Goal: Complete application form

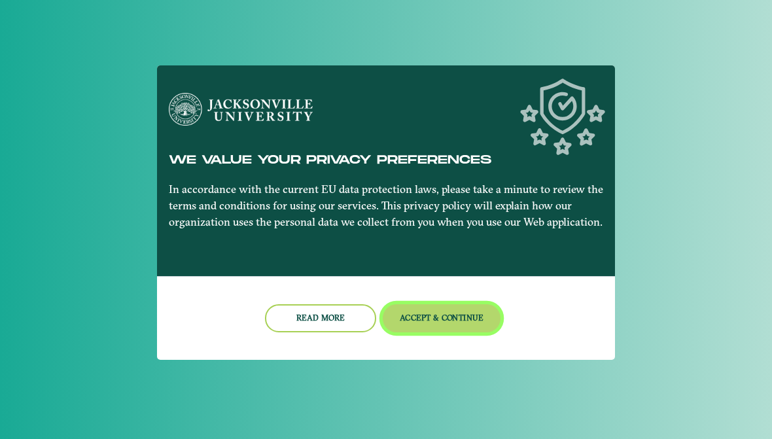
click at [429, 316] on button "Accept & Continue" at bounding box center [442, 318] width 118 height 28
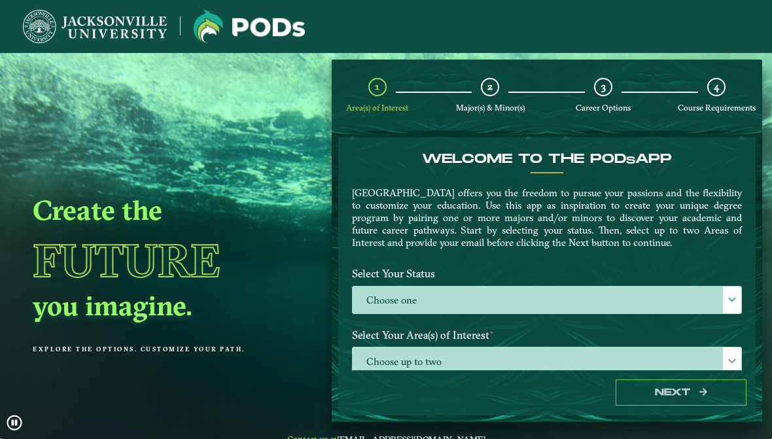
click at [721, 300] on label "Choose one" at bounding box center [547, 301] width 389 height 28
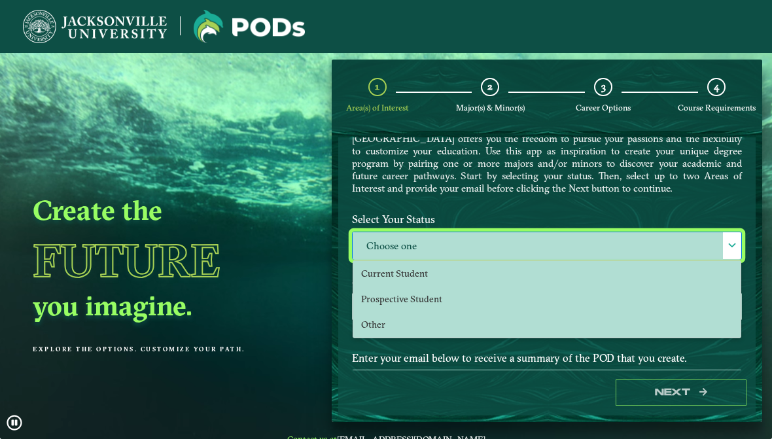
scroll to position [55, 0]
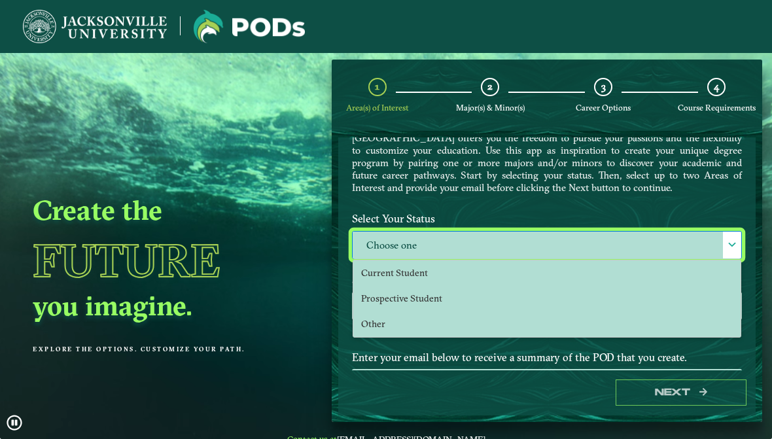
click at [697, 275] on li "Current Student" at bounding box center [548, 274] width 388 height 26
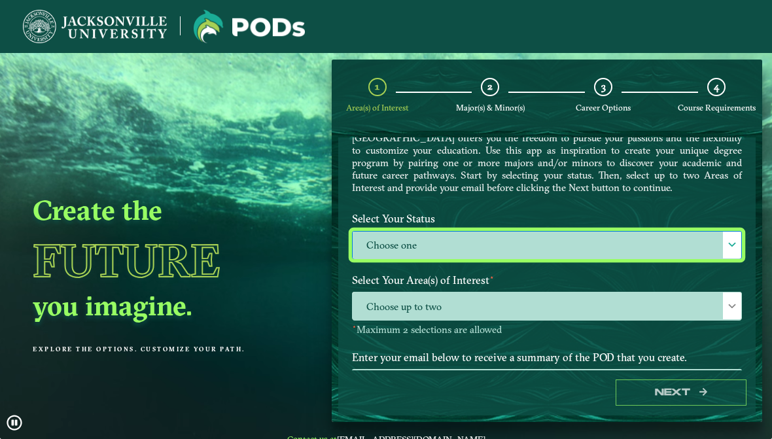
select select "[object Object]"
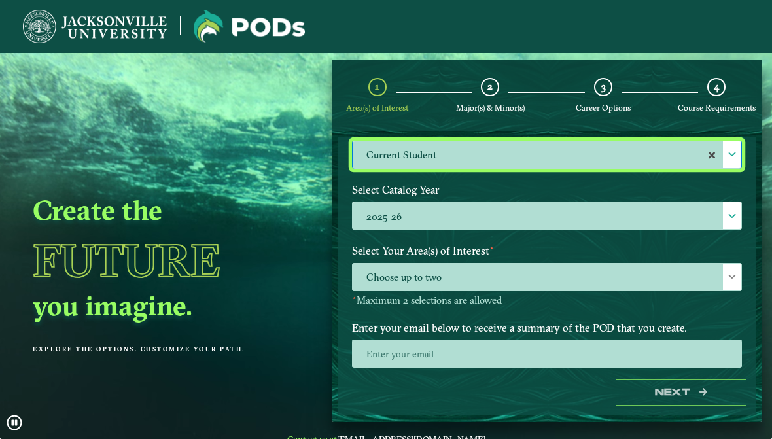
scroll to position [152, 0]
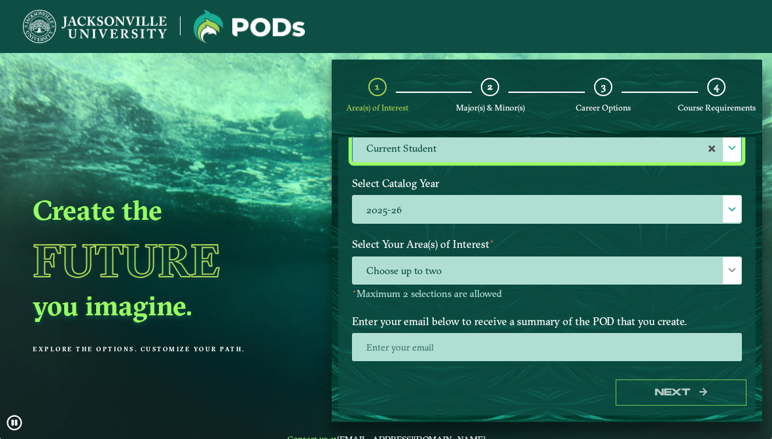
click at [721, 269] on span "Choose up to two" at bounding box center [547, 271] width 389 height 28
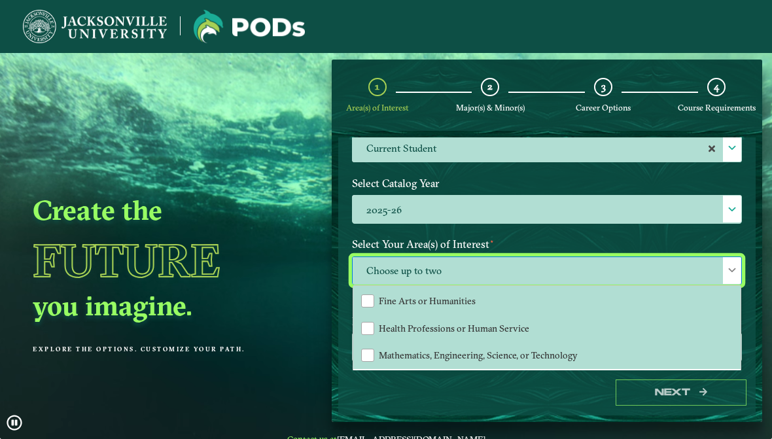
scroll to position [82, 0]
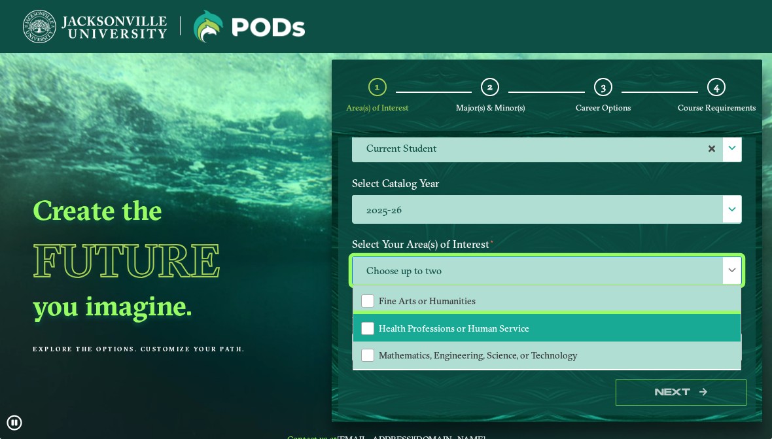
click at [682, 324] on li "Health Professions or Human Service" at bounding box center [548, 327] width 388 height 27
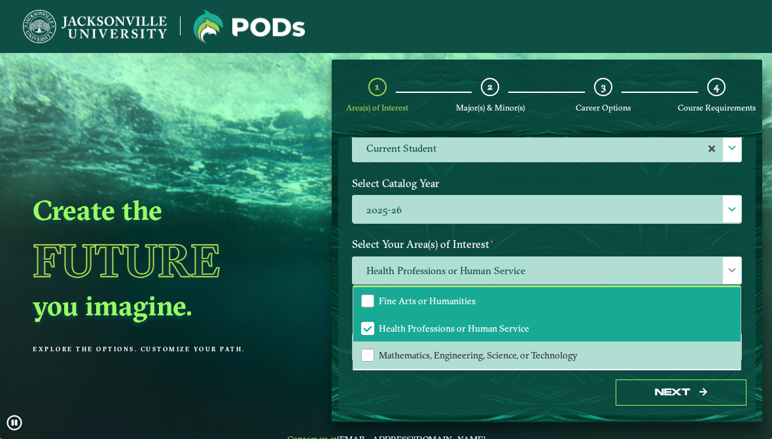
click at [710, 301] on li "Fine Arts or Humanities" at bounding box center [548, 300] width 388 height 27
click at [700, 309] on li "Fine Arts or Humanities" at bounding box center [548, 300] width 388 height 27
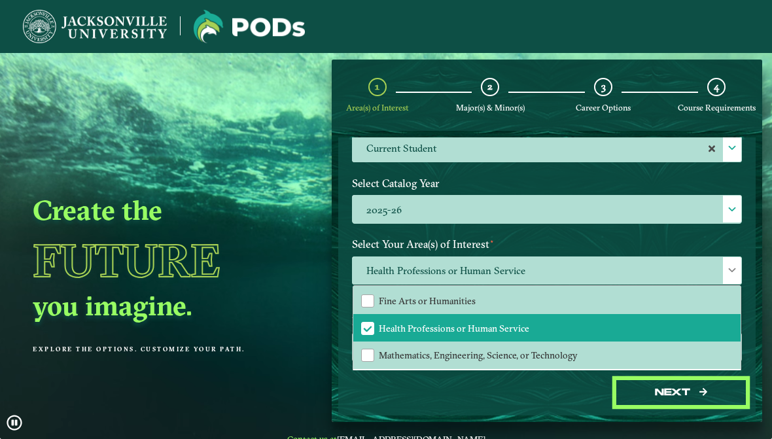
click at [697, 391] on button "Next" at bounding box center [681, 393] width 131 height 27
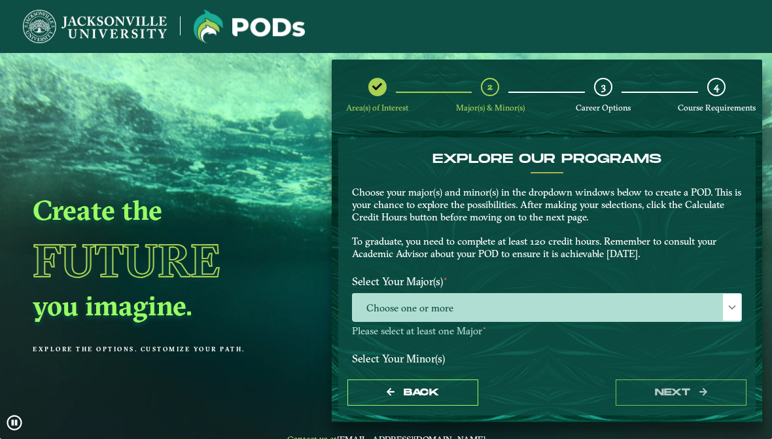
click at [710, 302] on span "Choose one or more" at bounding box center [547, 308] width 389 height 28
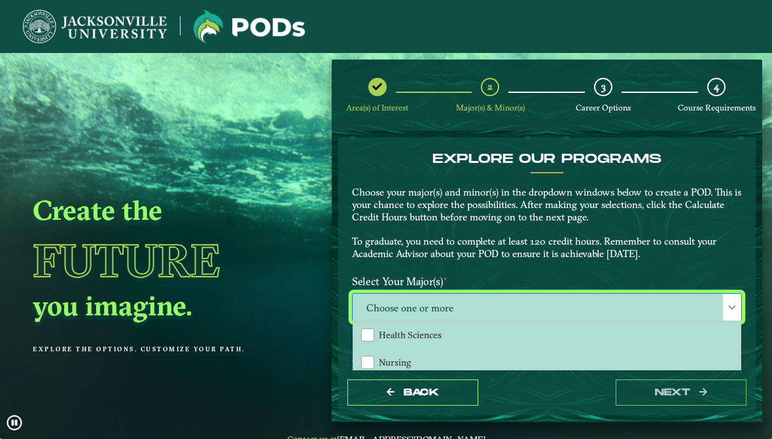
scroll to position [21, 0]
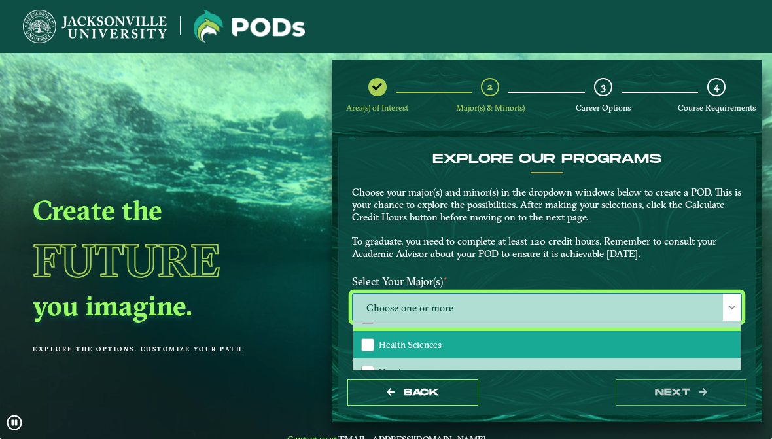
click at [678, 343] on li "Health Sciences" at bounding box center [548, 344] width 388 height 27
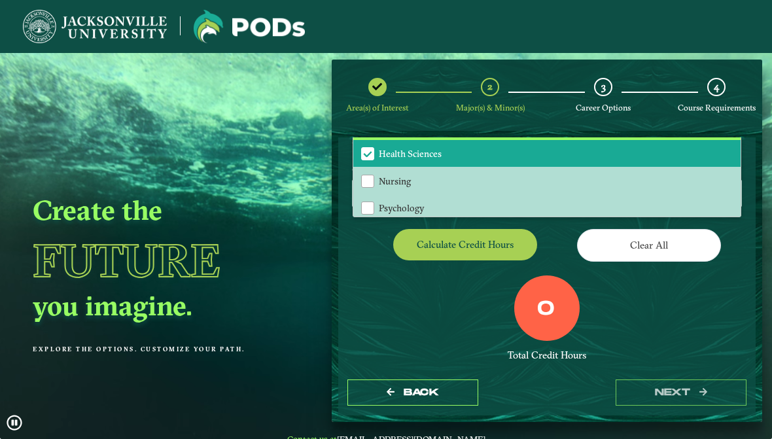
scroll to position [197, 0]
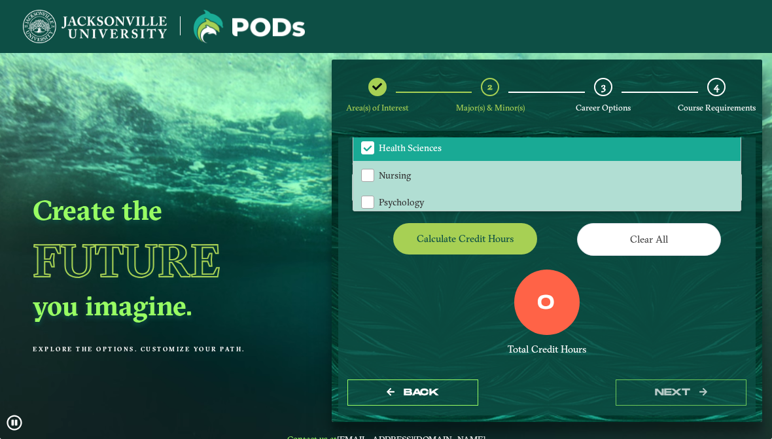
click at [711, 276] on div "0 Total Credit Hours" at bounding box center [547, 325] width 410 height 111
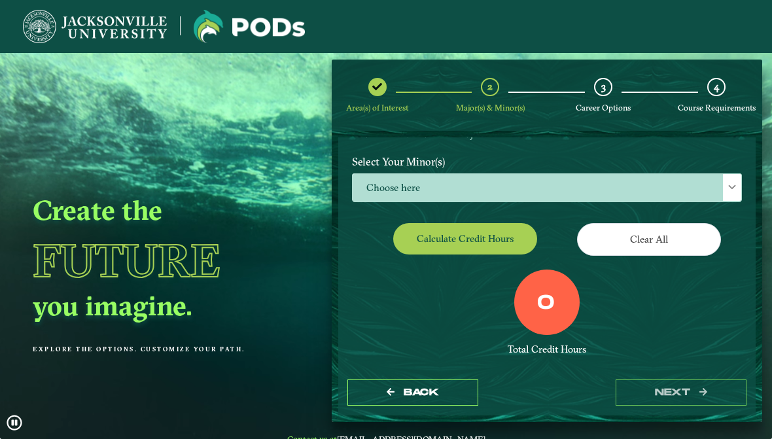
click at [620, 183] on span "Choose here" at bounding box center [547, 188] width 389 height 28
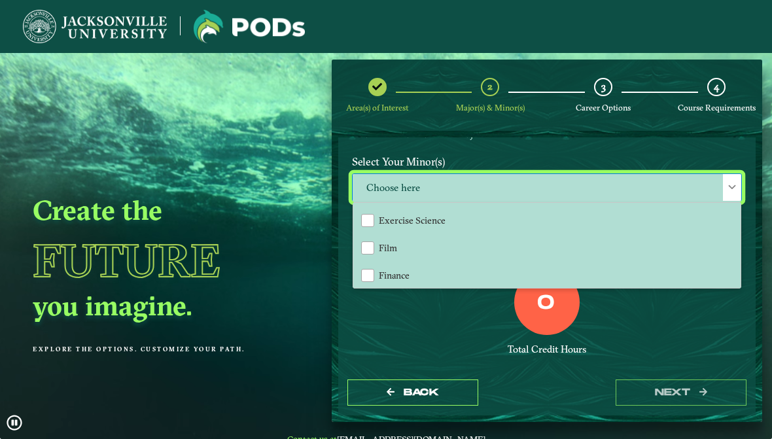
scroll to position [599, 0]
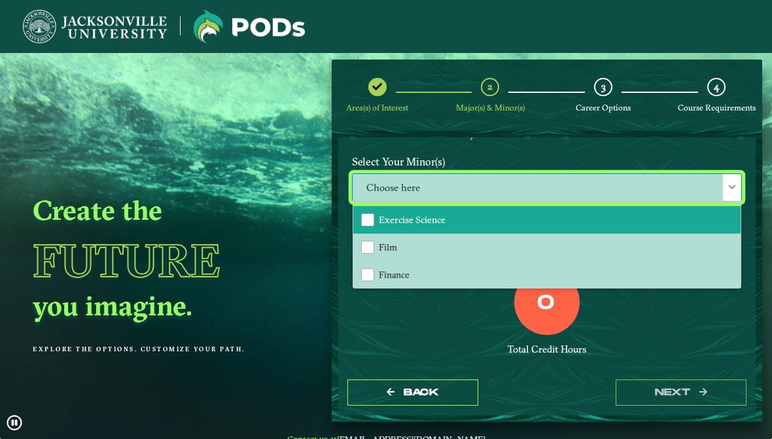
click at [577, 220] on li "Exercise Science" at bounding box center [548, 219] width 388 height 27
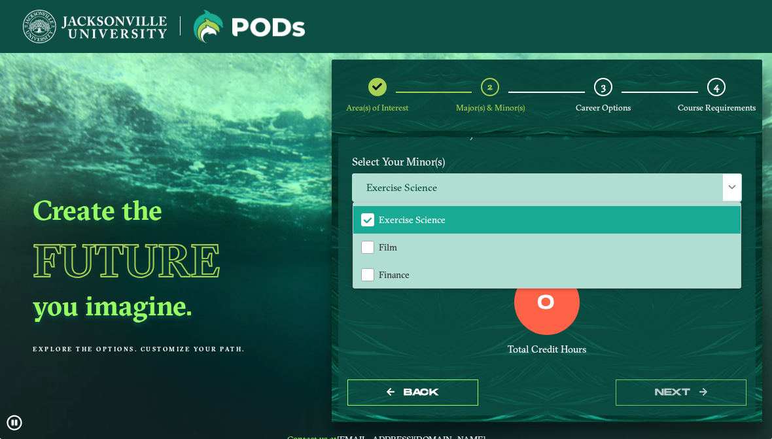
click at [387, 344] on div "Total Credit Hours" at bounding box center [547, 350] width 390 height 12
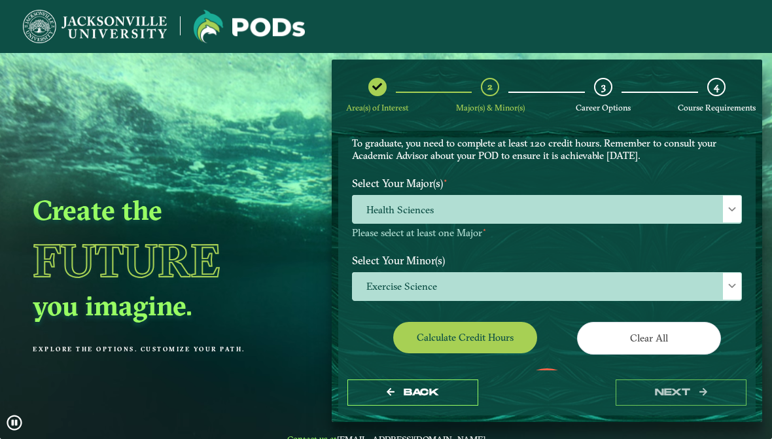
scroll to position [144, 0]
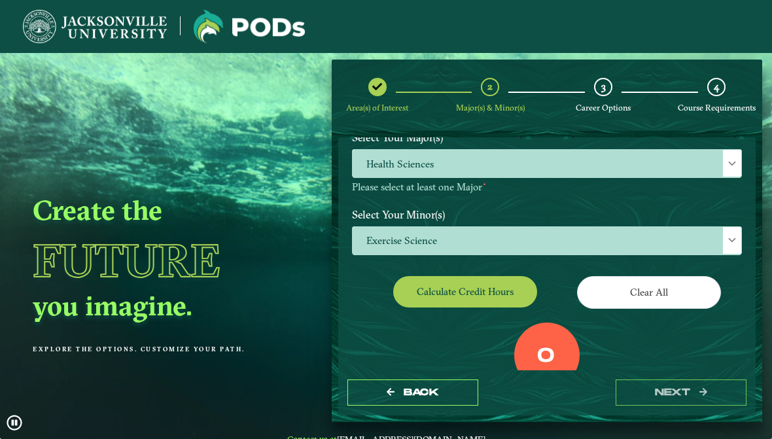
click at [611, 92] on div "3" at bounding box center [603, 87] width 18 height 18
click at [613, 96] on div "3 Career Options" at bounding box center [603, 95] width 18 height 35
click at [613, 98] on div "3 Career Options" at bounding box center [603, 95] width 18 height 35
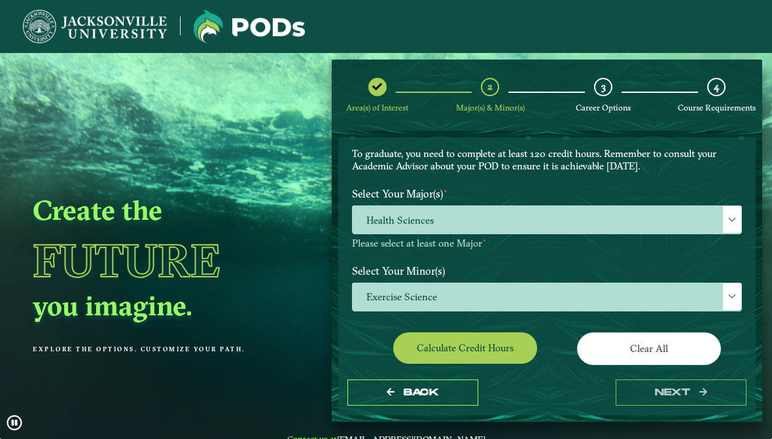
scroll to position [89, 0]
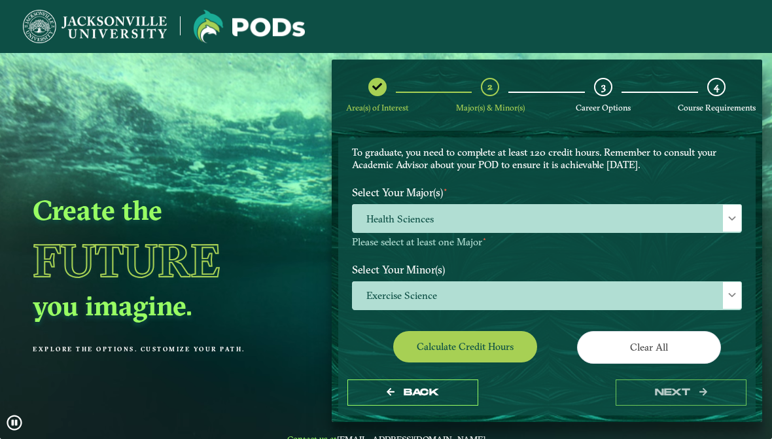
click at [493, 340] on button "Calculate credit hours" at bounding box center [465, 346] width 144 height 31
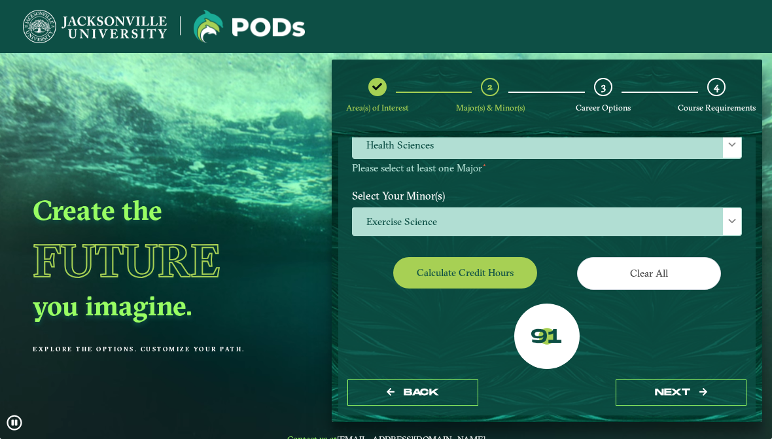
scroll to position [184, 0]
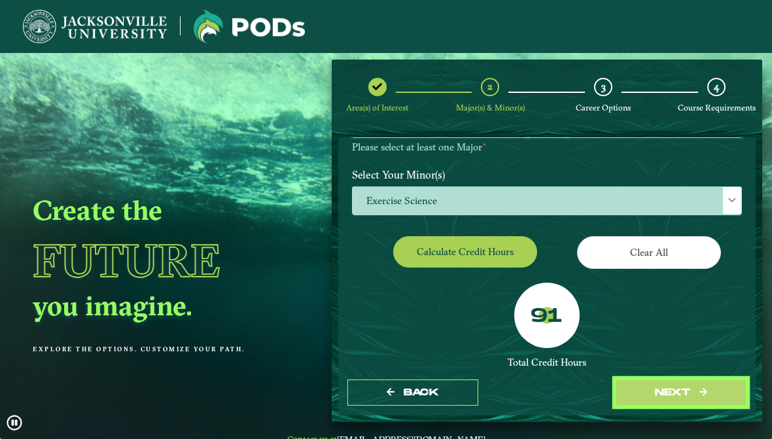
click at [681, 385] on button "next" at bounding box center [681, 393] width 131 height 27
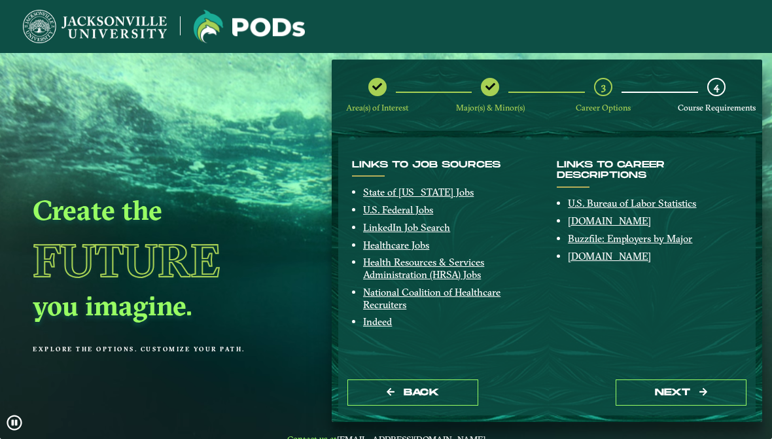
scroll to position [302, 0]
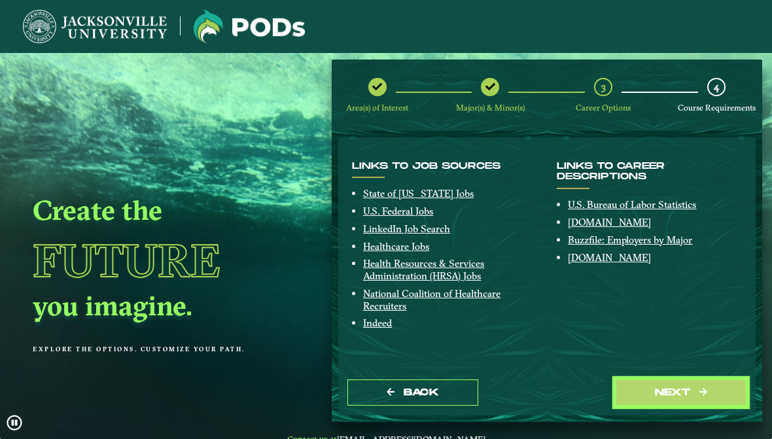
click at [694, 401] on button "next" at bounding box center [681, 393] width 131 height 27
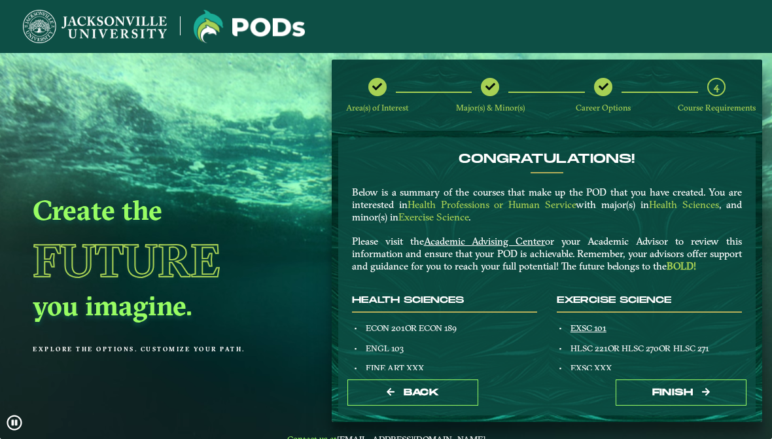
scroll to position [-7, 0]
